Goal: Contribute content: Contribute content

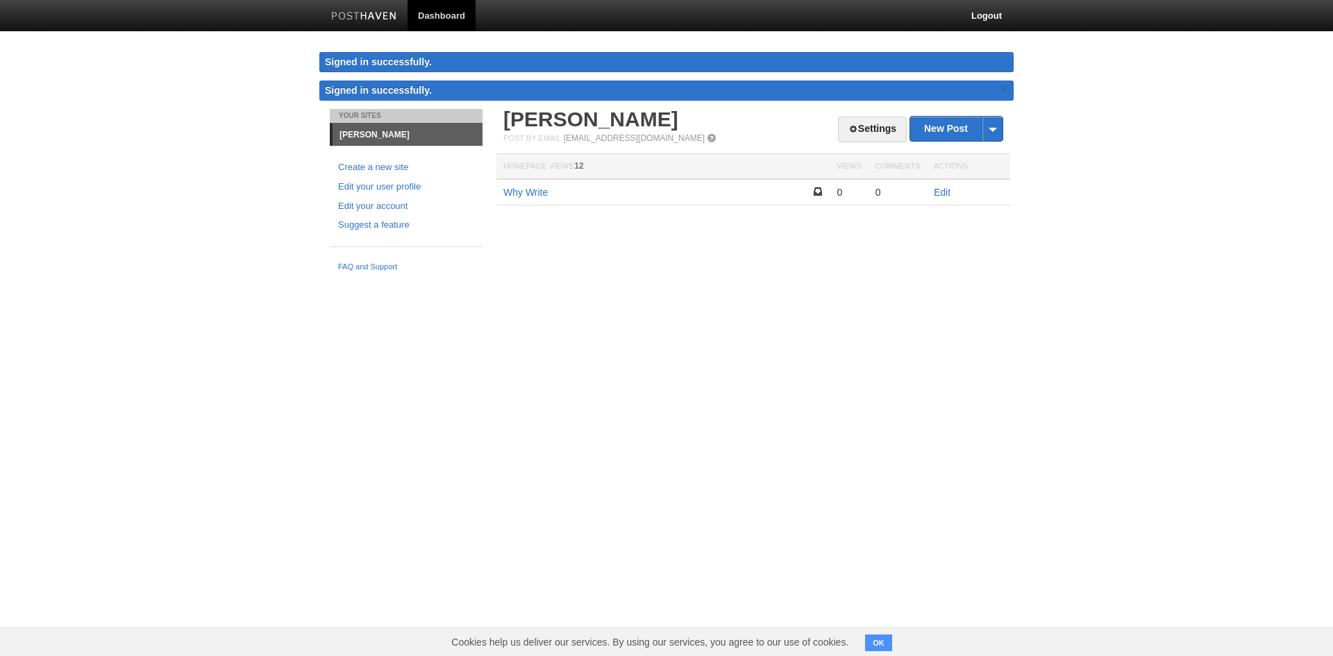
click at [744, 240] on div "Settings New Post by Web by Email [PERSON_NAME] Post by Email [EMAIL_ADDRESS][D…" at bounding box center [753, 178] width 521 height 138
drag, startPoint x: 869, startPoint y: 242, endPoint x: 901, endPoint y: 235, distance: 33.5
click at [890, 238] on div "Settings New Post by Web by Email [PERSON_NAME] Post by Email [EMAIL_ADDRESS][D…" at bounding box center [753, 178] width 521 height 138
click at [949, 195] on link "Edit" at bounding box center [942, 192] width 17 height 11
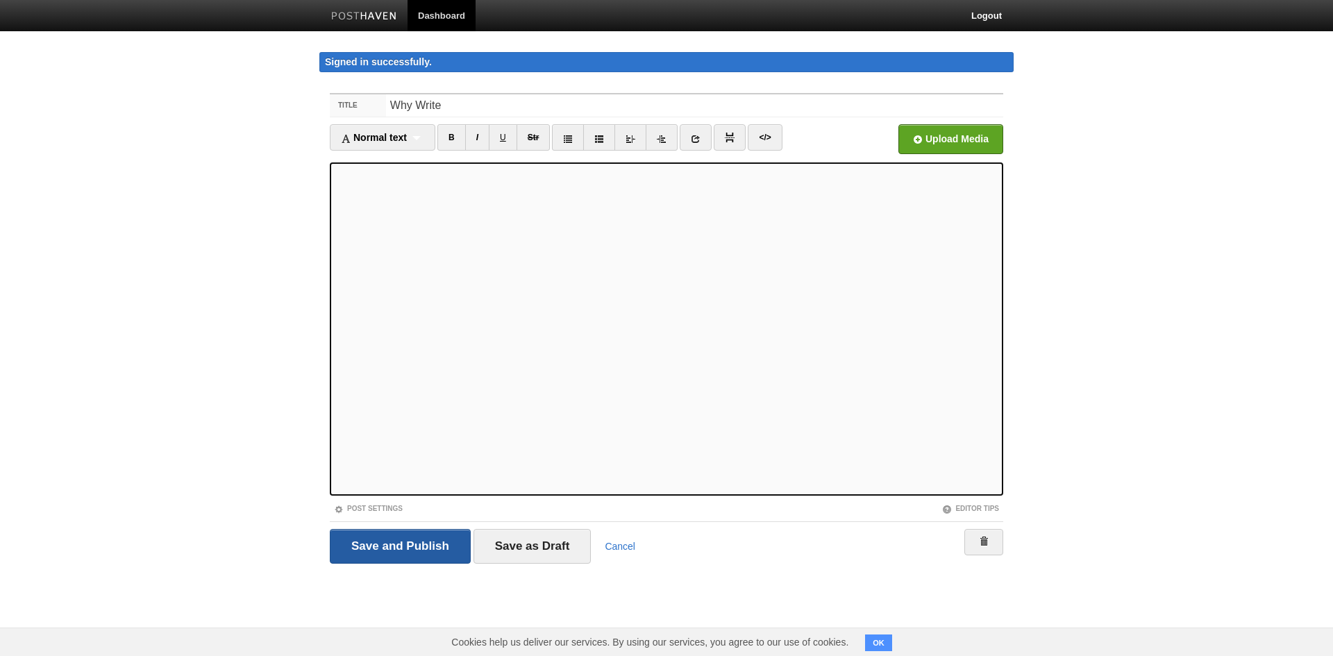
click at [429, 558] on input "Save and Publish" at bounding box center [400, 546] width 141 height 35
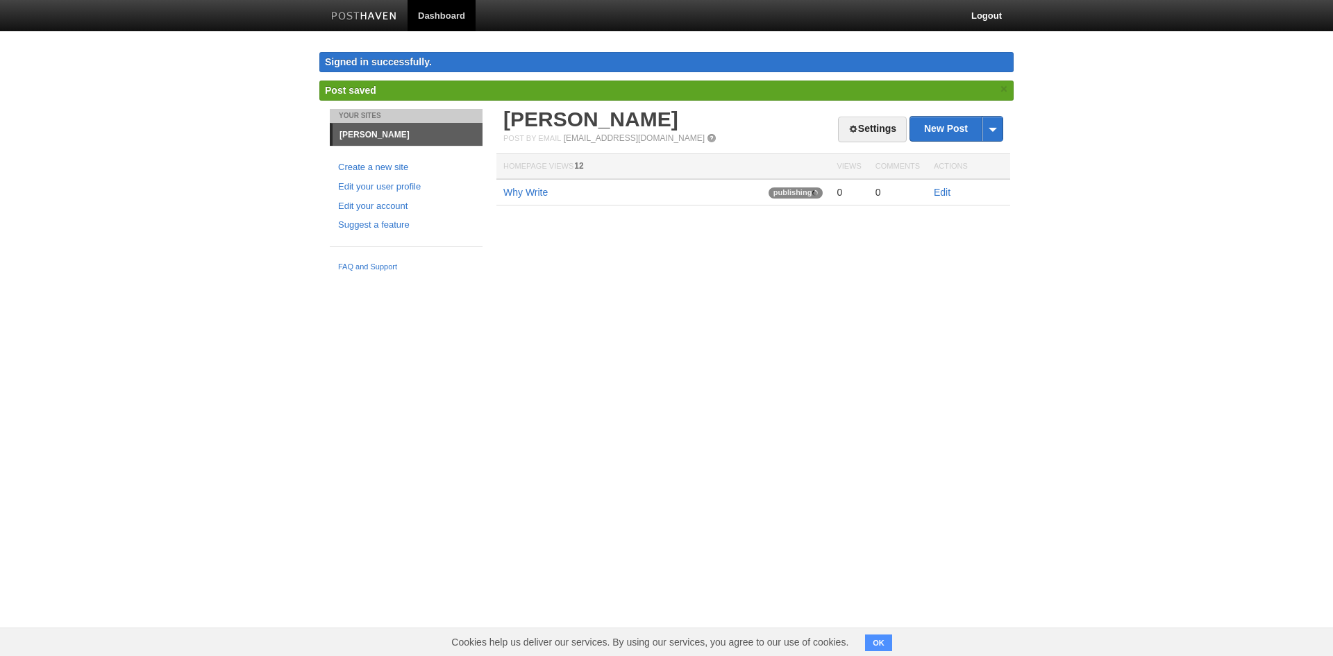
click at [609, 278] on html "Dashboard Logout Signed in successfully. Signed in successfully. × Post saved ×…" at bounding box center [666, 139] width 1333 height 278
click at [929, 245] on div "Settings New Post by Web by Email [PERSON_NAME] Post by Email [EMAIL_ADDRESS][D…" at bounding box center [753, 178] width 521 height 138
click at [963, 127] on link "New Post" at bounding box center [956, 129] width 92 height 24
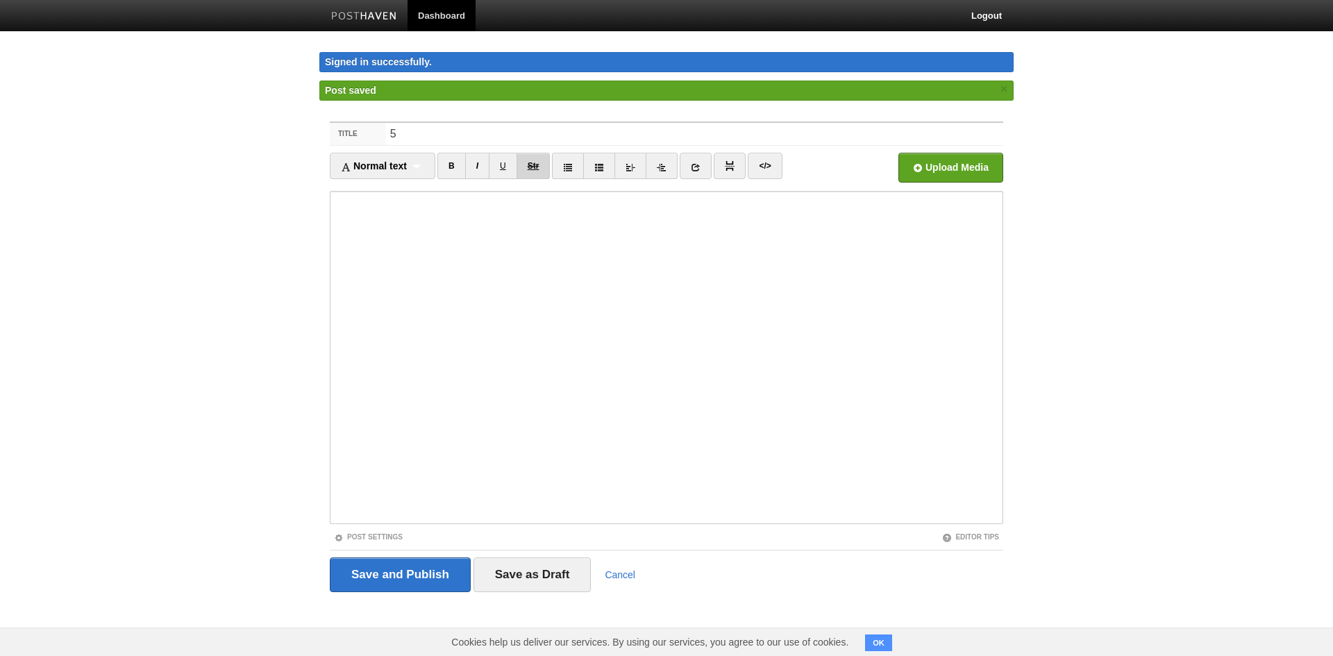
type input "5"
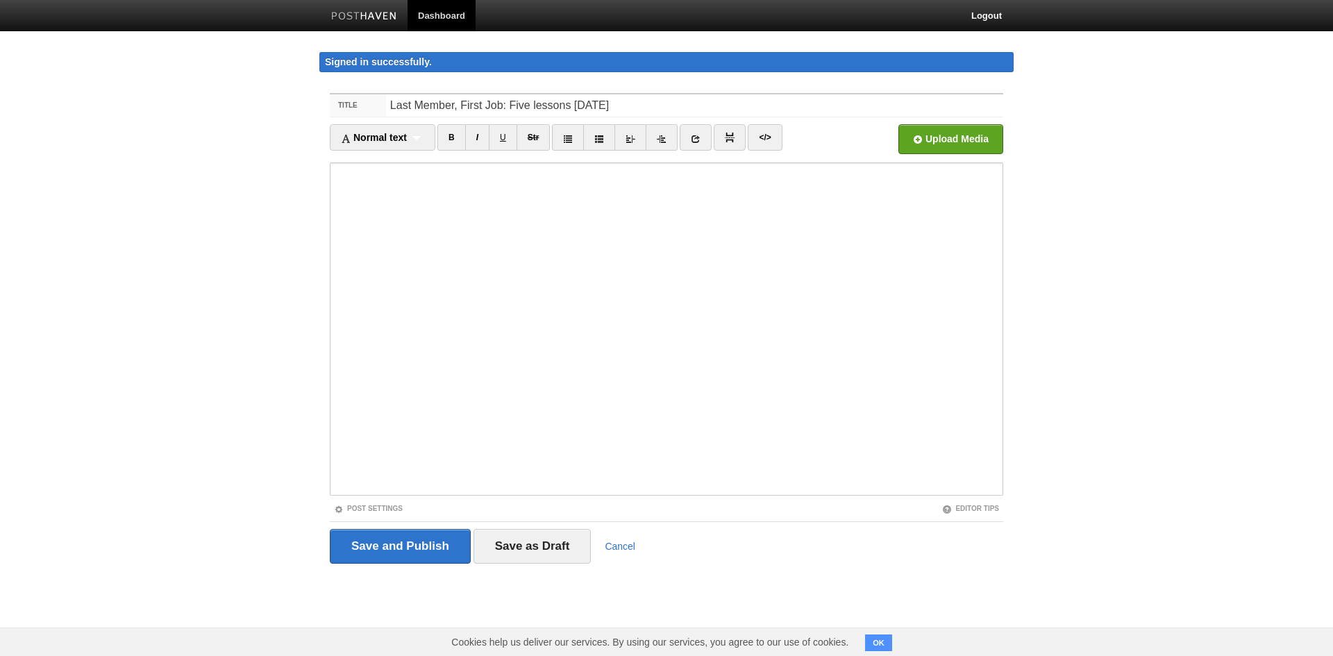
click at [453, 102] on input "Last Member, First Job: Five lessons [DATE]" at bounding box center [694, 105] width 617 height 22
type input "Last Hire, First Job: Five lessons [DATE]"
click at [547, 103] on input "Last Hire, First Job: Five lessons [DATE]" at bounding box center [694, 105] width 617 height 22
